Goal: Download file/media

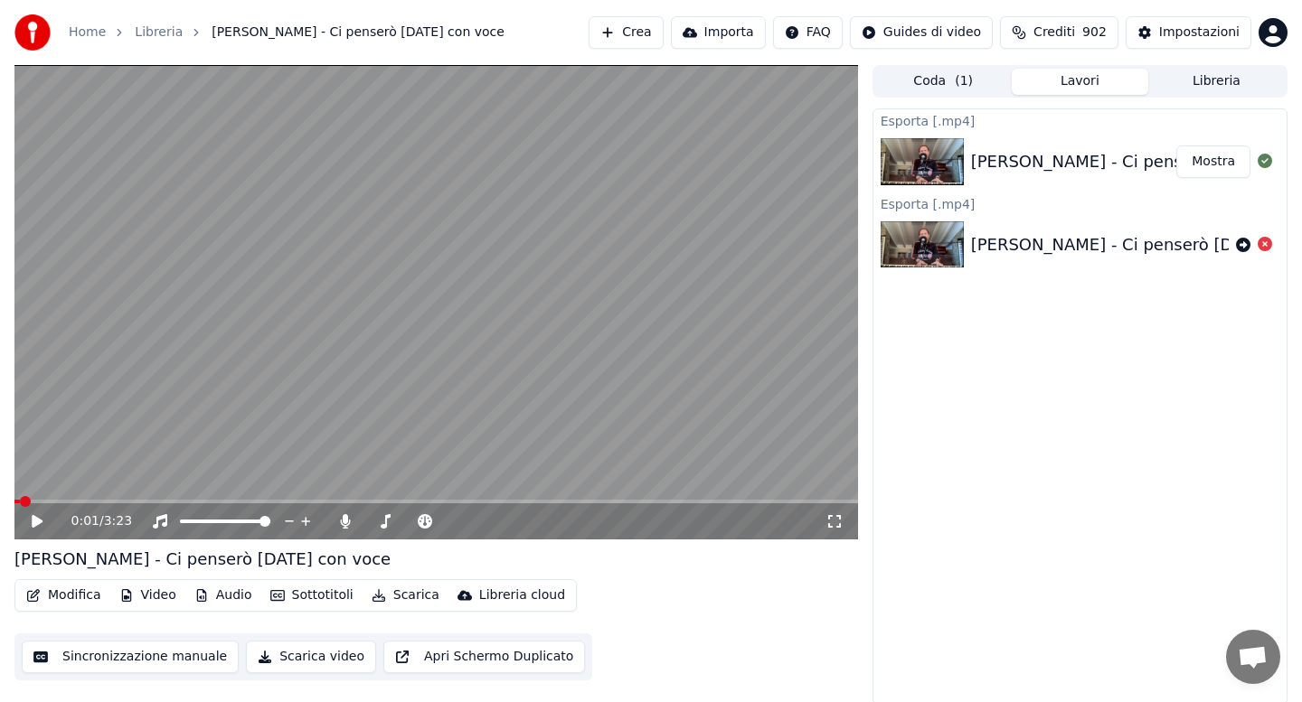
click at [1203, 84] on button "Libreria" at bounding box center [1216, 82] width 137 height 26
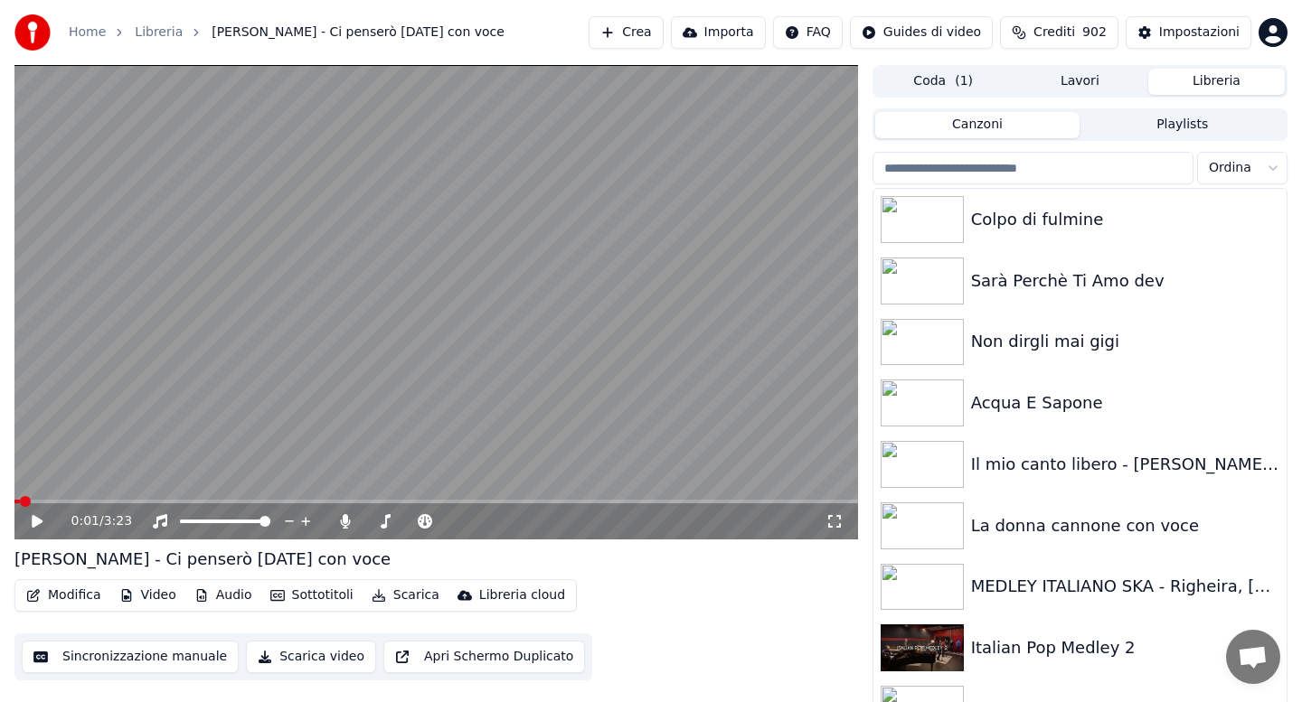
click at [1026, 167] on input "search" at bounding box center [1032, 168] width 321 height 33
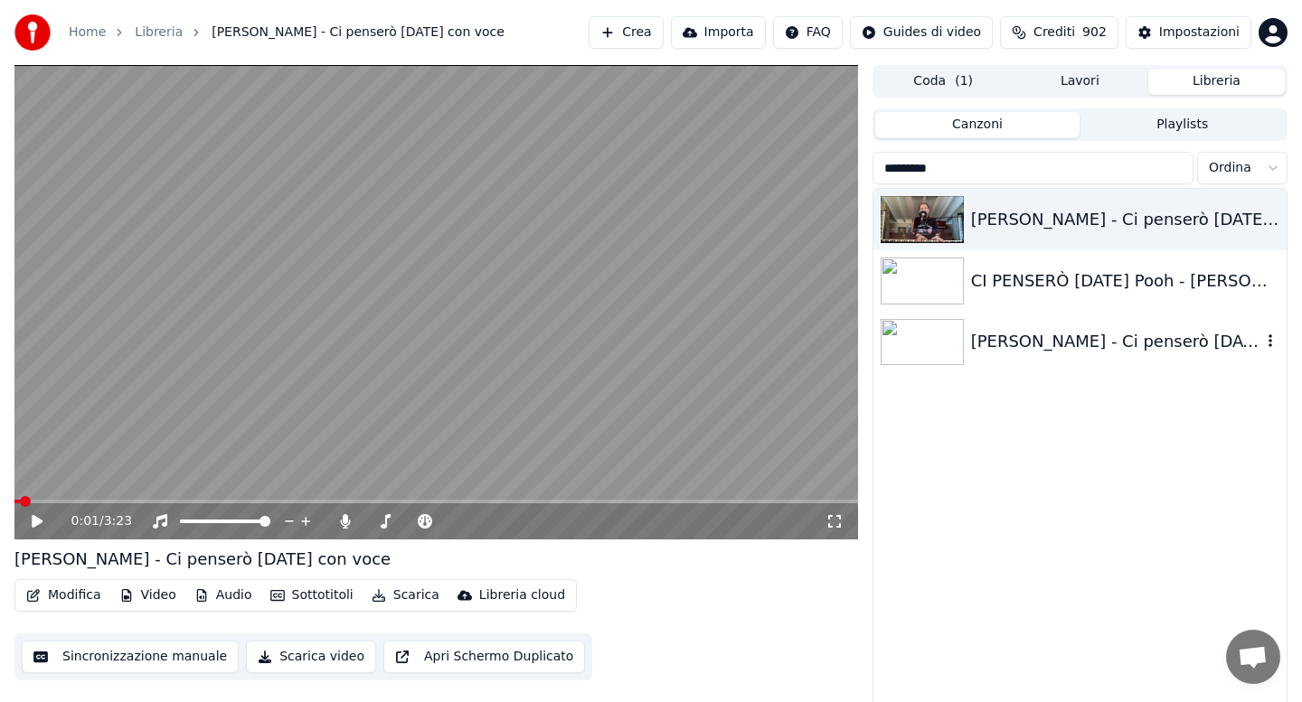
type input "*********"
click at [1030, 325] on div "[PERSON_NAME] - Ci penserò [DATE] dev" at bounding box center [1079, 342] width 413 height 61
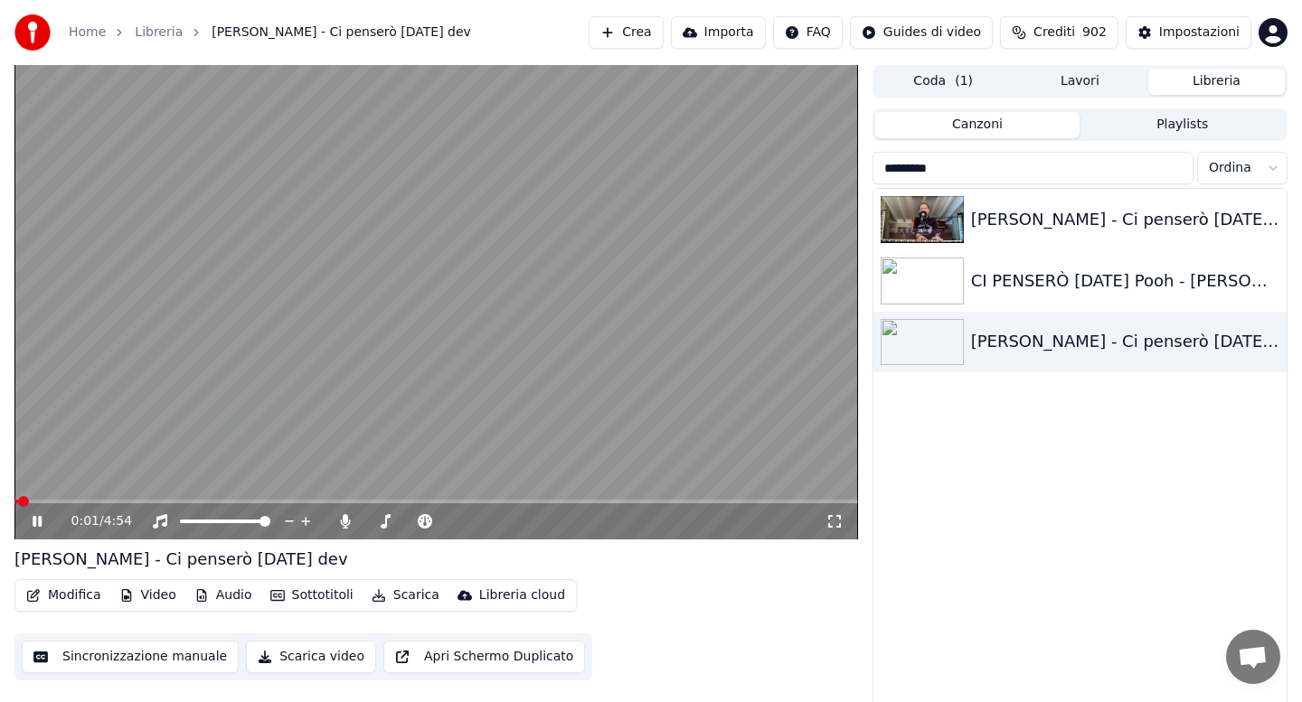
click at [347, 501] on span at bounding box center [435, 502] width 843 height 4
click at [462, 500] on span at bounding box center [435, 502] width 843 height 4
click at [513, 504] on div "2:36 / 4:54" at bounding box center [435, 522] width 843 height 36
click at [519, 500] on span at bounding box center [435, 502] width 843 height 4
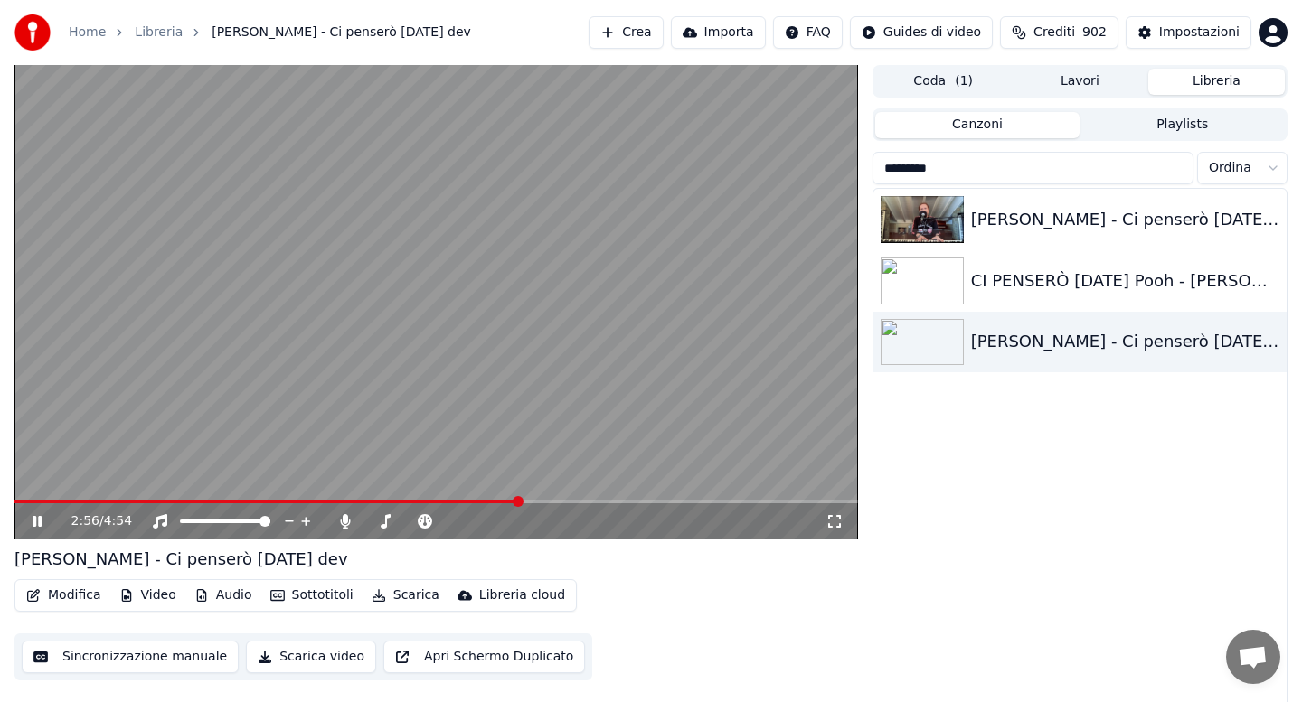
click at [547, 500] on span at bounding box center [435, 502] width 843 height 4
click at [569, 500] on span at bounding box center [435, 502] width 843 height 4
click at [408, 595] on button "Scarica" at bounding box center [405, 595] width 82 height 25
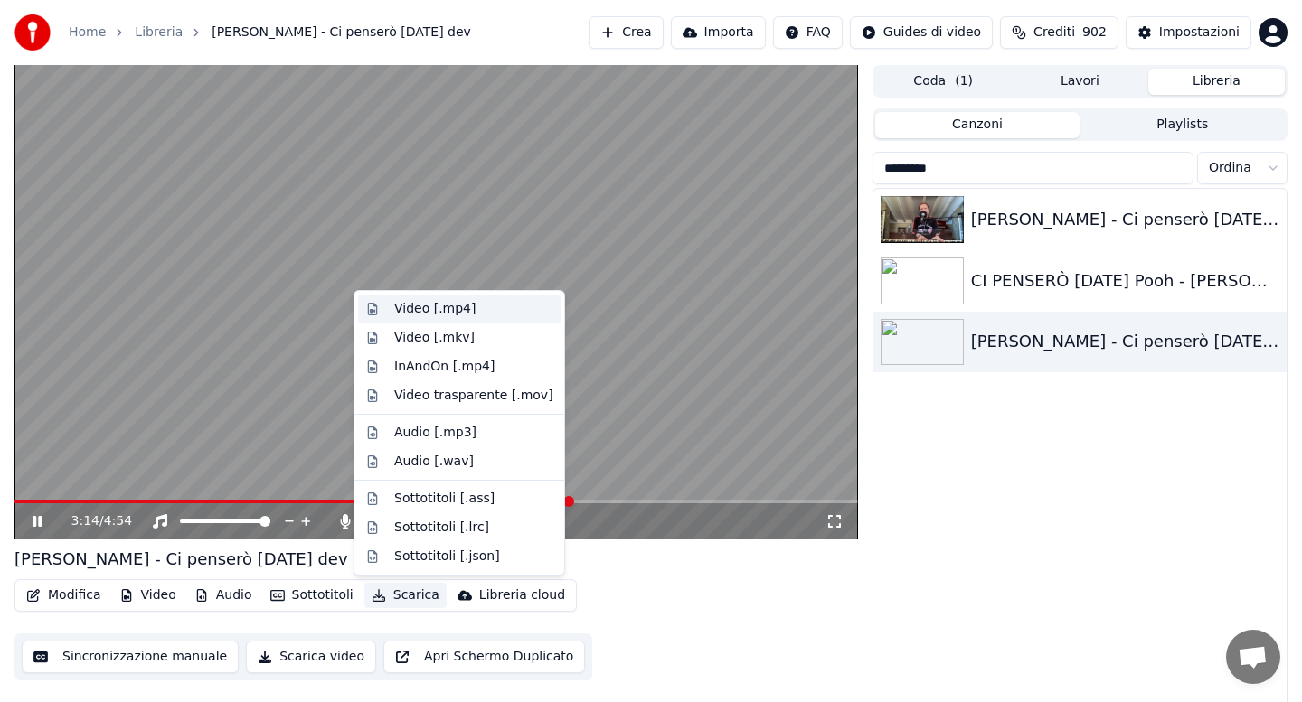
click at [409, 312] on div "Video [.mp4]" at bounding box center [434, 309] width 81 height 18
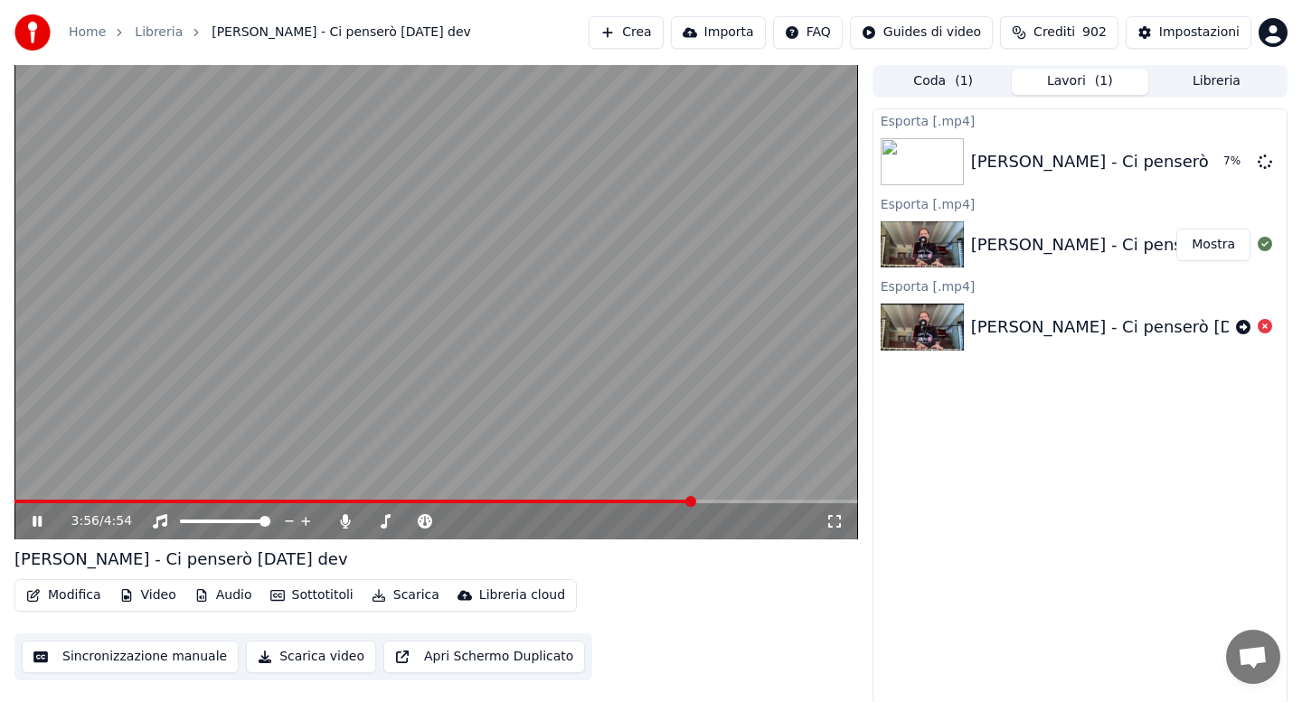
click at [39, 523] on icon at bounding box center [37, 521] width 9 height 11
